Goal: Task Accomplishment & Management: Use online tool/utility

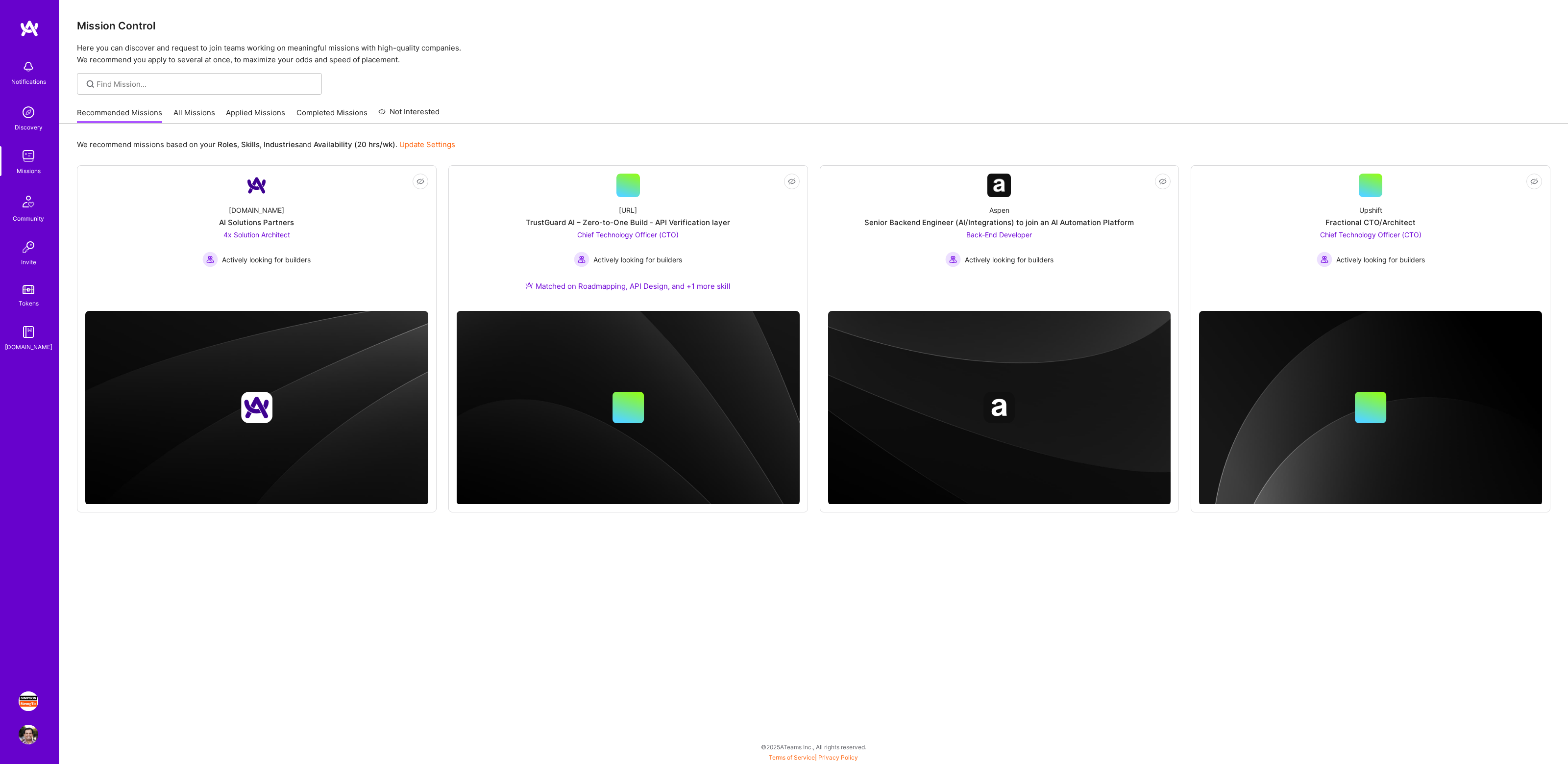
click at [29, 706] on img at bounding box center [29, 701] width 20 height 20
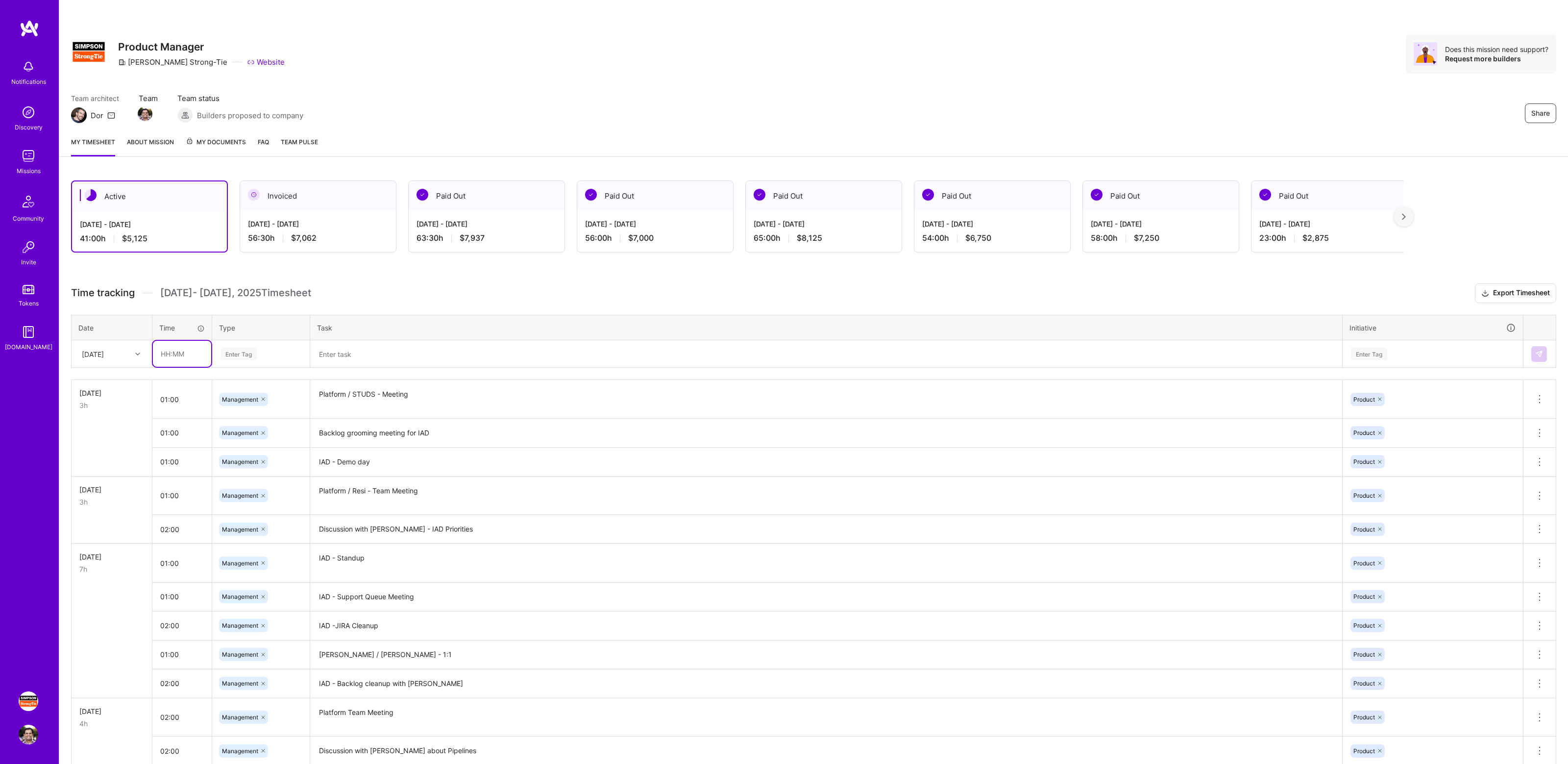
click at [179, 355] on input "text" at bounding box center [182, 353] width 58 height 26
type input "02:00"
type input "manage"
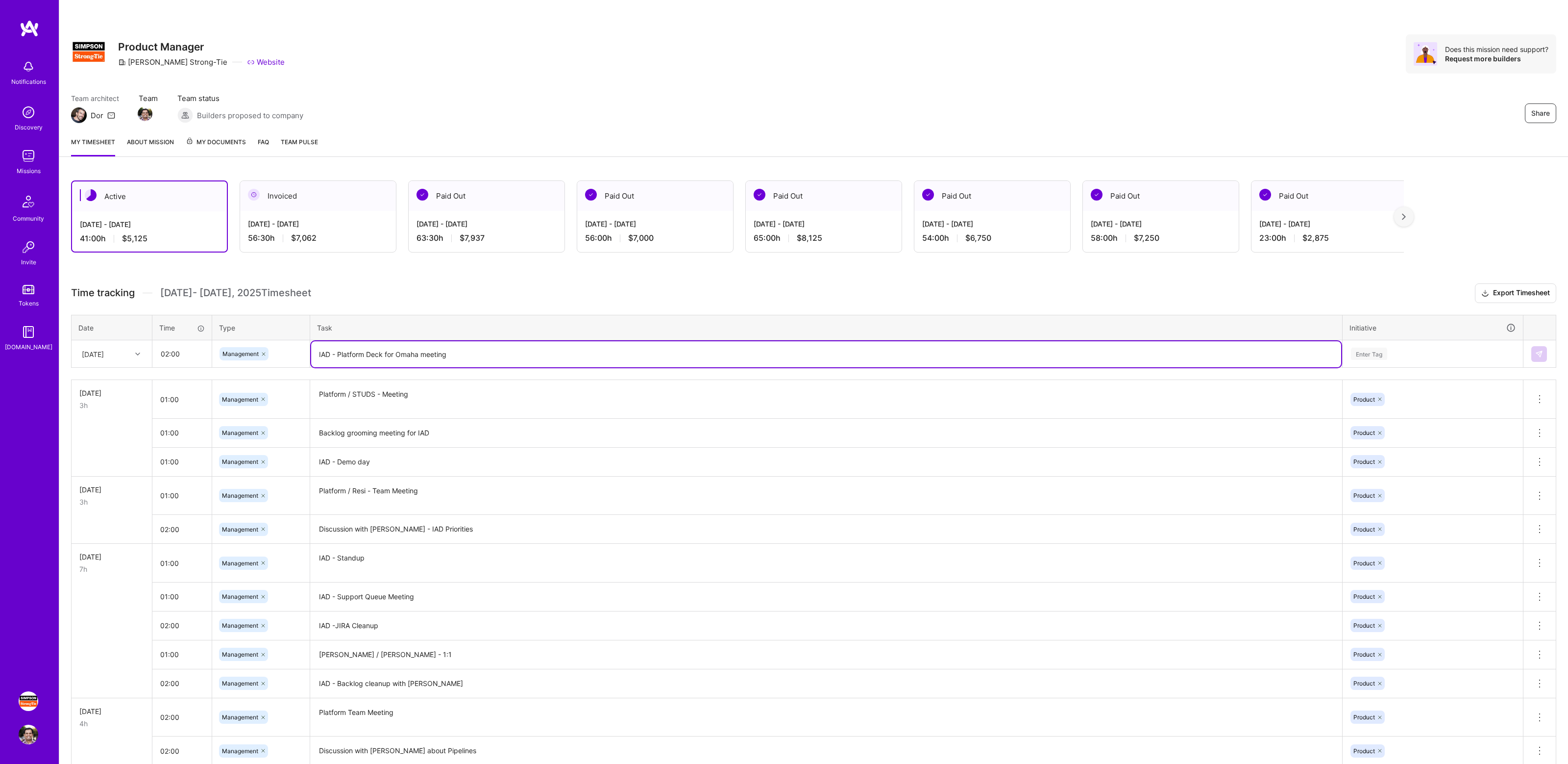
type textarea "IAD - Platform Deck for Omaha meeting"
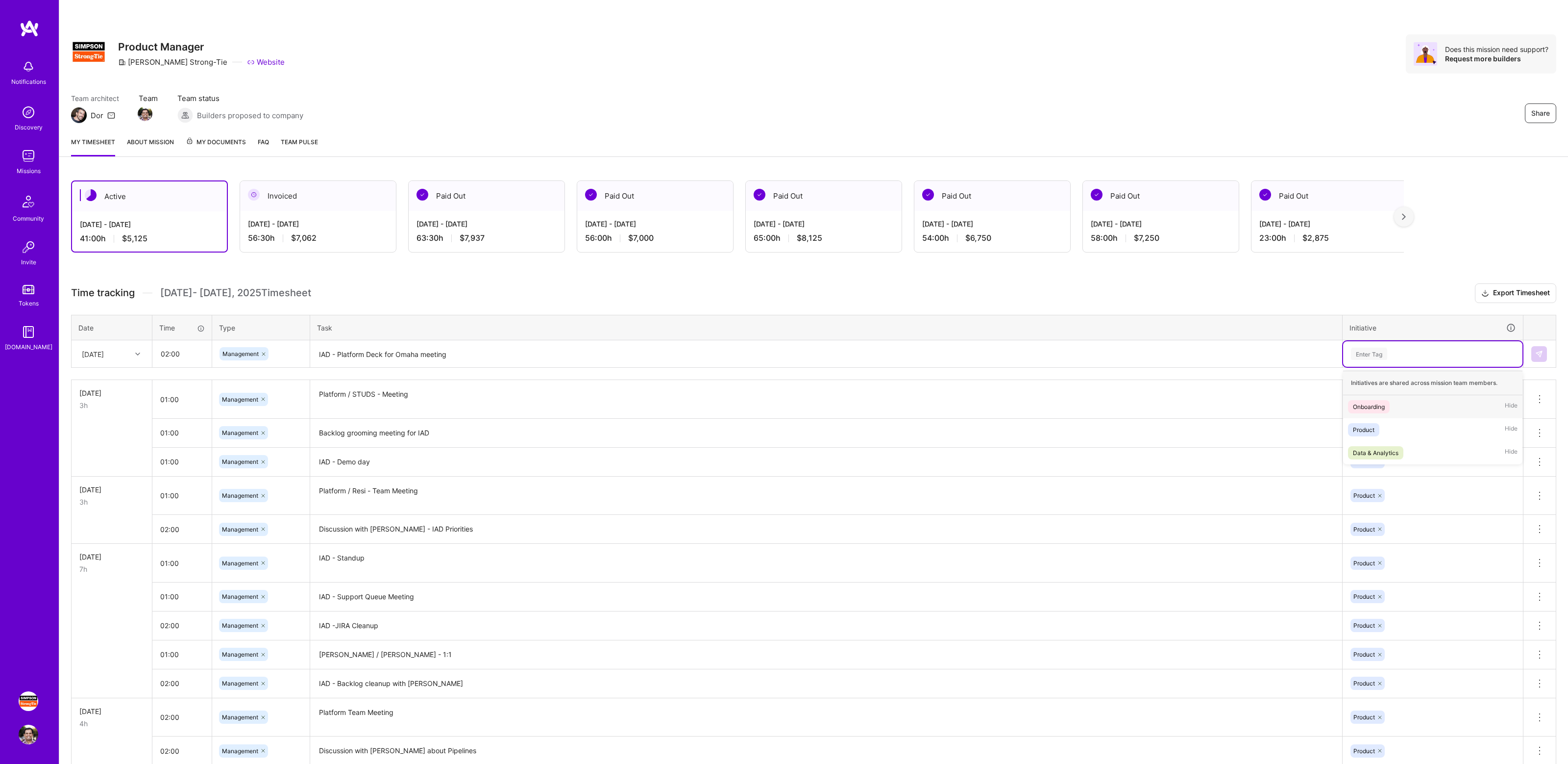
click at [1359, 351] on div "Enter Tag" at bounding box center [1368, 353] width 36 height 15
click at [1368, 428] on div "Product" at bounding box center [1364, 430] width 22 height 10
click at [1536, 351] on img at bounding box center [1539, 354] width 8 height 8
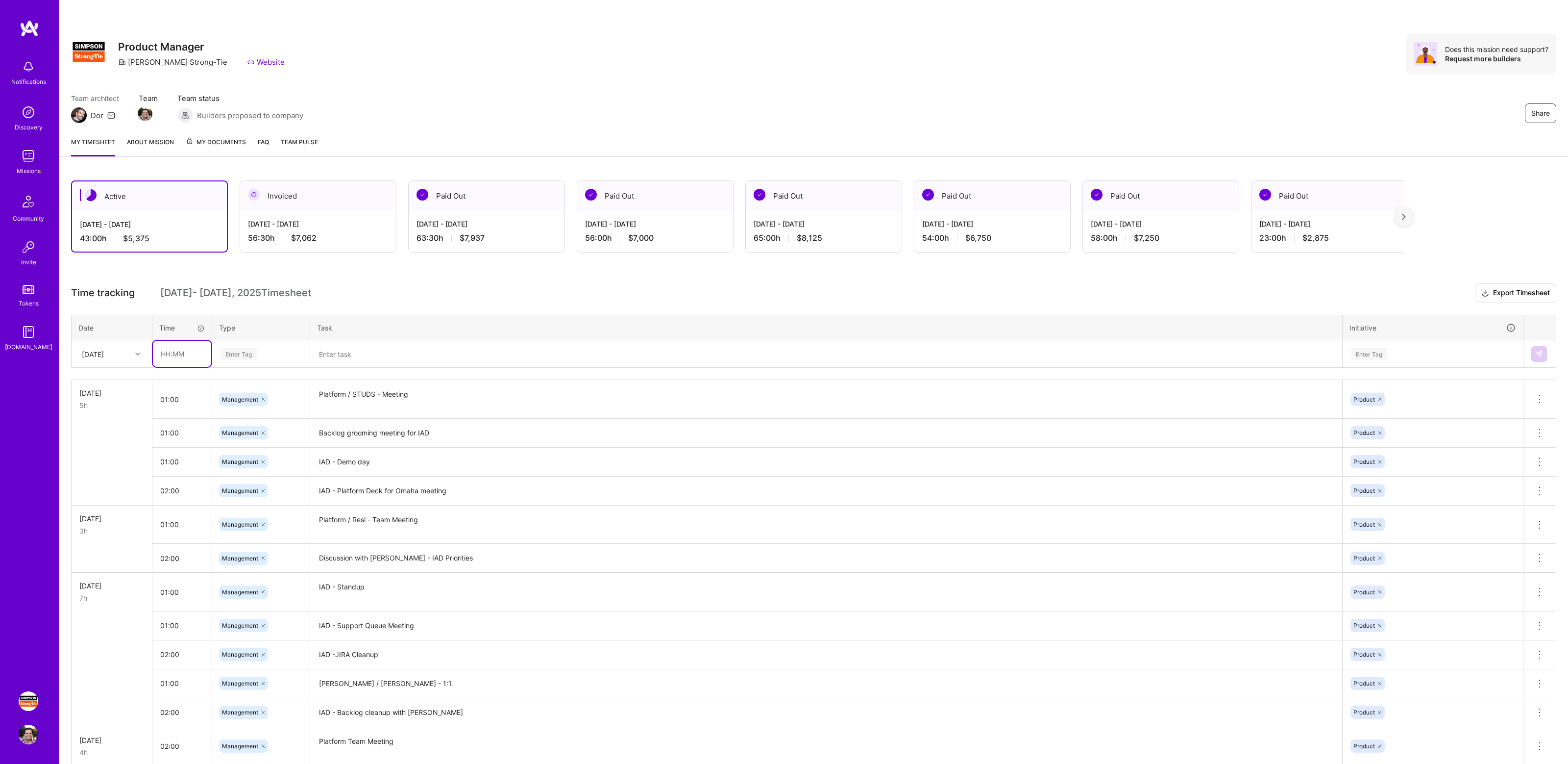
click at [168, 351] on input "text" at bounding box center [182, 353] width 58 height 26
type input "01:00"
type input "manage"
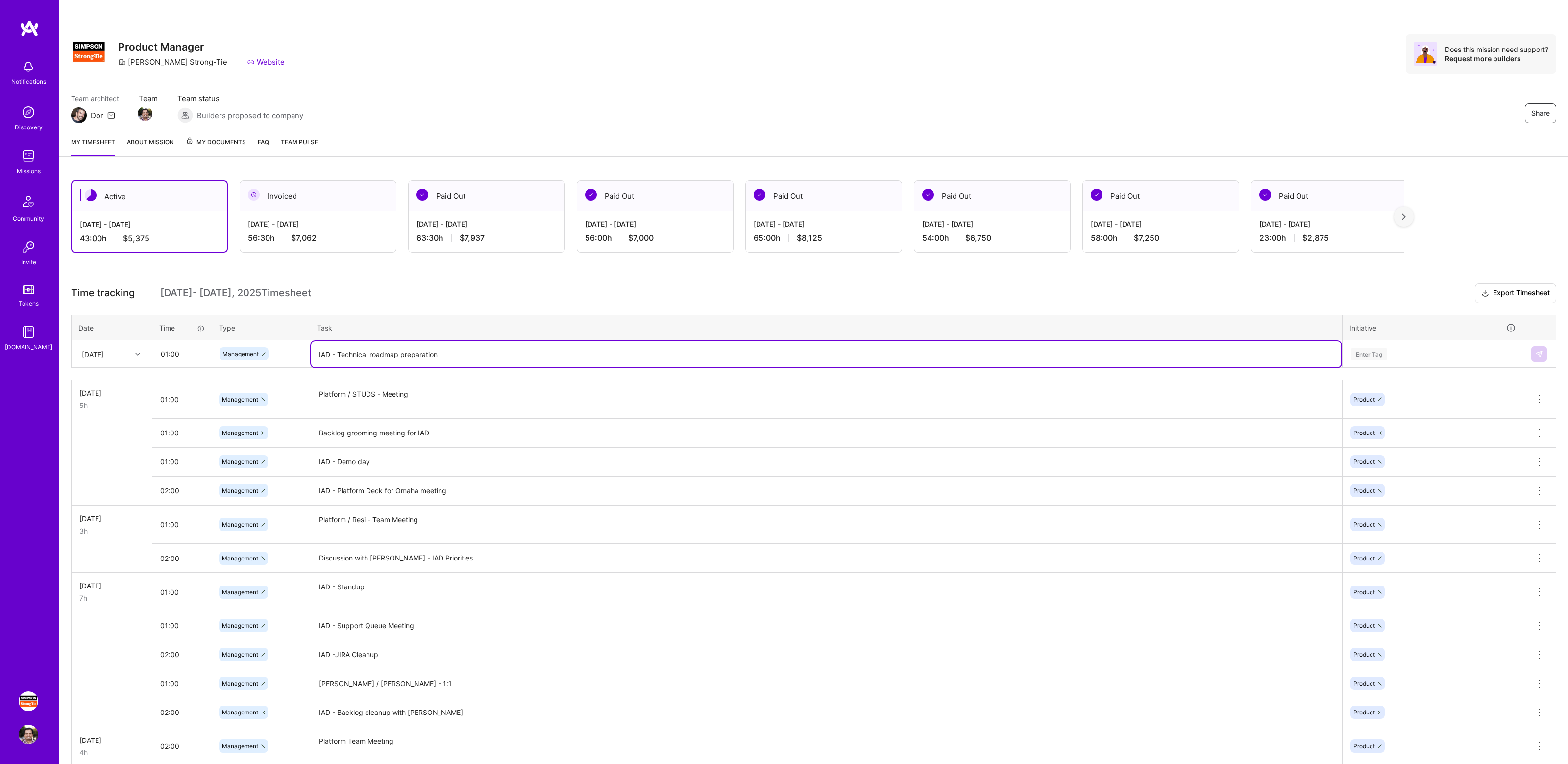
type textarea "IAD - Technical roadmap preparation"
click at [1393, 358] on div "Enter Tag" at bounding box center [1432, 353] width 165 height 12
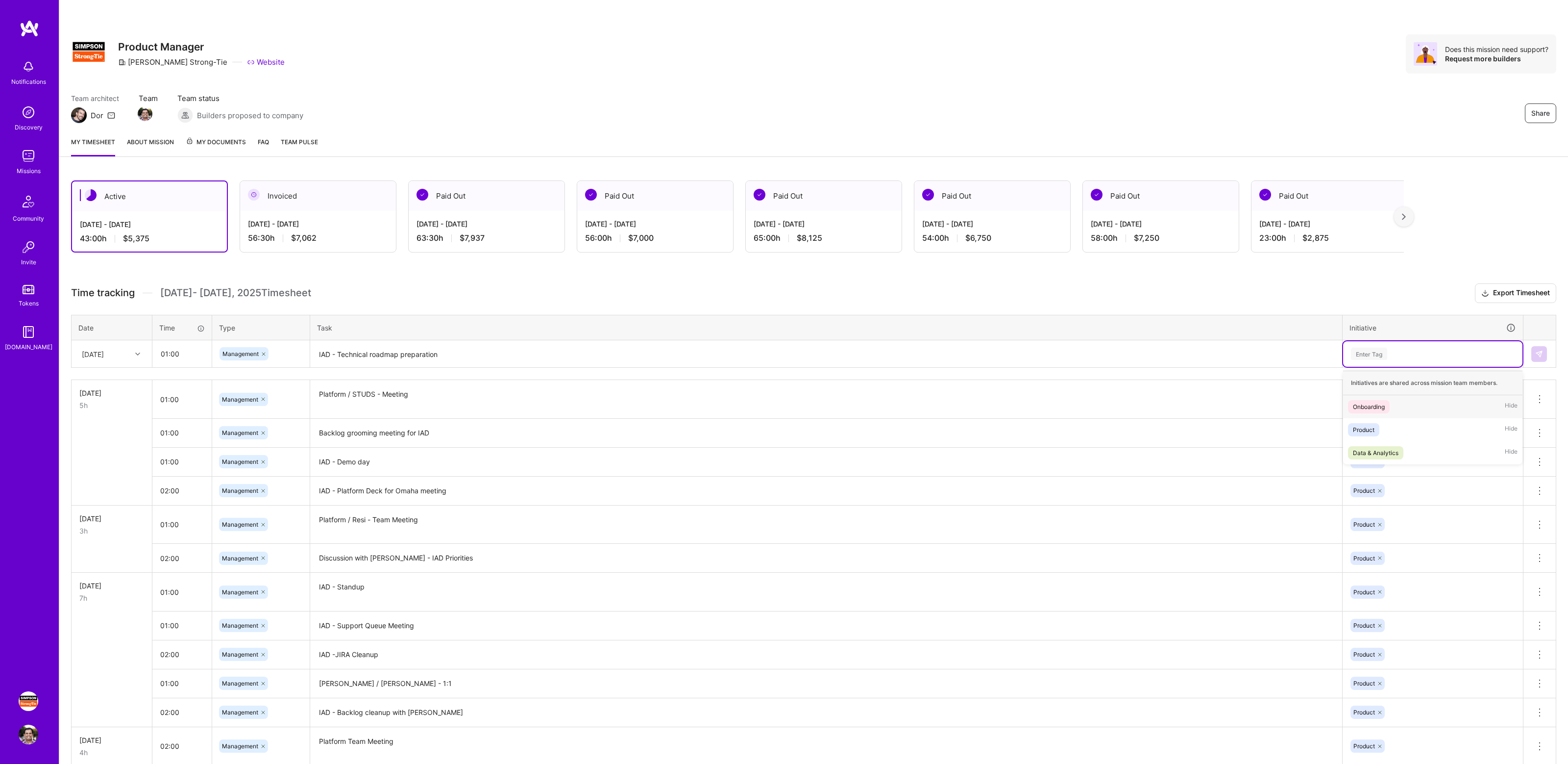
click at [1386, 422] on div "Product Hide" at bounding box center [1432, 429] width 179 height 23
click at [1540, 348] on button at bounding box center [1539, 354] width 16 height 16
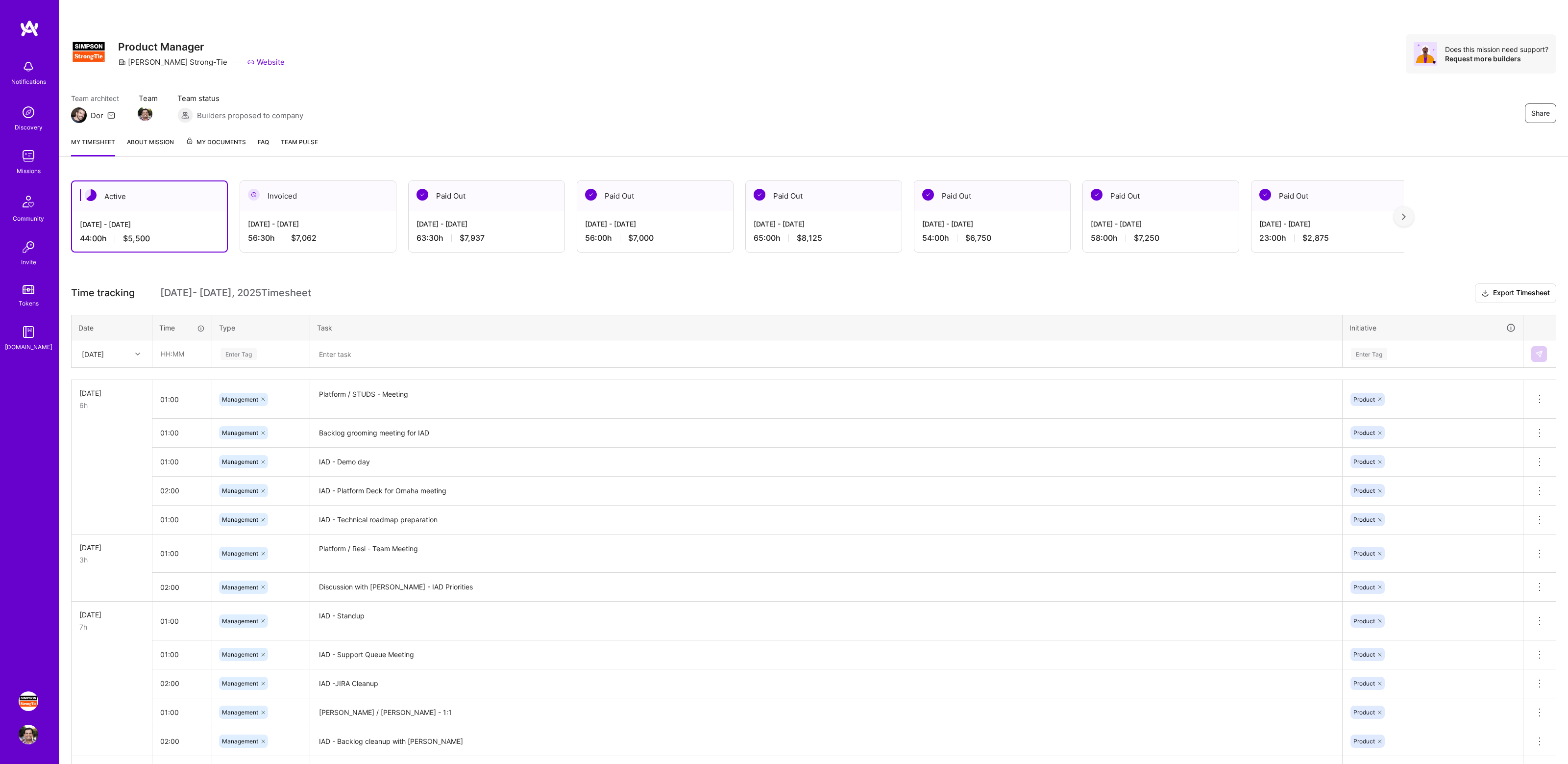
click at [820, 83] on div "Share Product Manager [PERSON_NAME]-Tie Website Does this mission need support?…" at bounding box center [813, 64] width 1509 height 129
click at [926, 66] on div "Share Product Manager [PERSON_NAME]-Tie Website Does this mission need support?…" at bounding box center [813, 54] width 1485 height 39
